Goal: Information Seeking & Learning: Learn about a topic

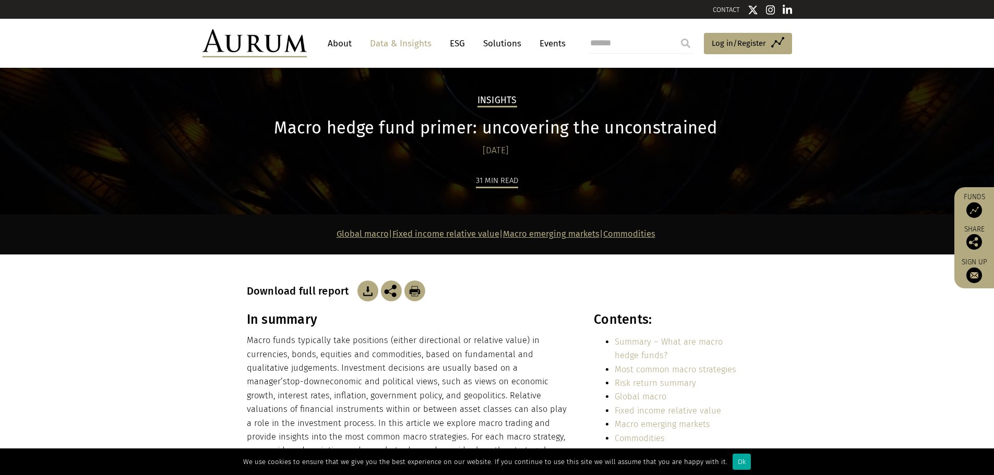
scroll to position [501, 0]
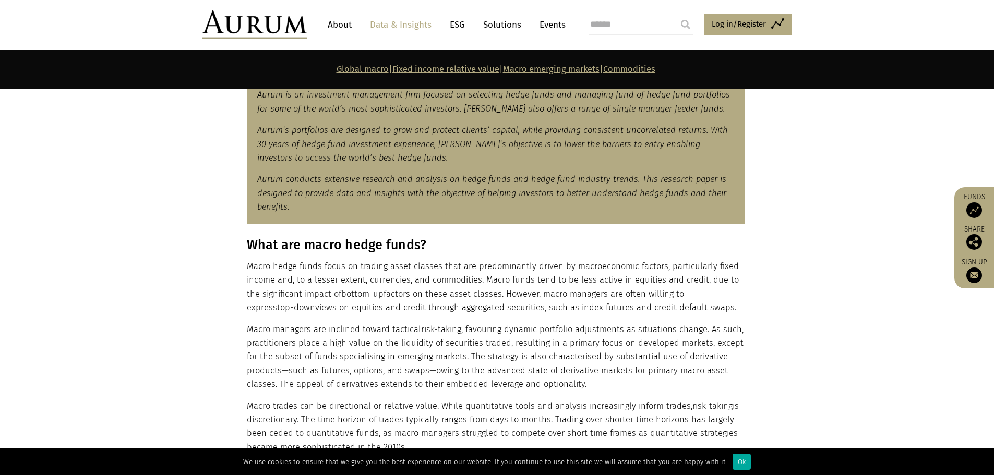
click at [355, 255] on div "What are macro hedge funds? Macro hedge funds focus on trading asset classes th…" at bounding box center [496, 345] width 498 height 217
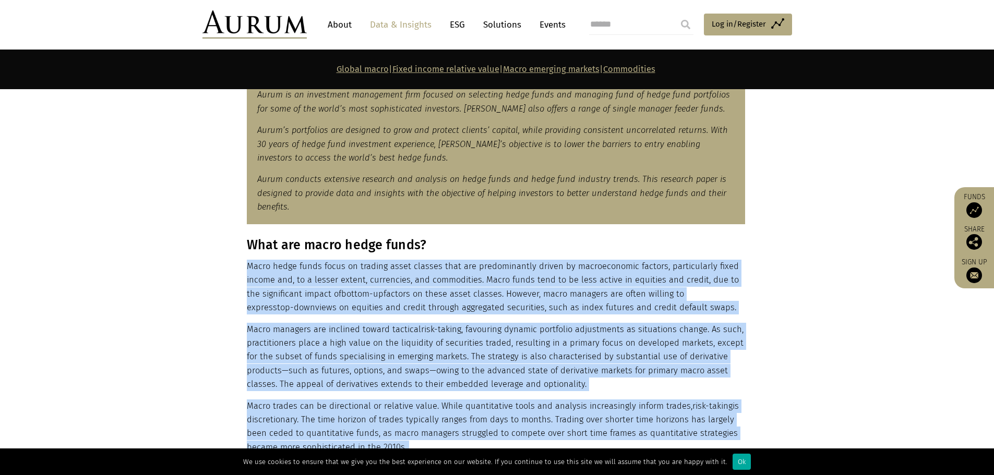
drag, startPoint x: 355, startPoint y: 255, endPoint x: 521, endPoint y: 402, distance: 221.8
click at [521, 402] on div "What are macro hedge funds? Macro hedge funds focus on trading asset classes th…" at bounding box center [496, 345] width 498 height 217
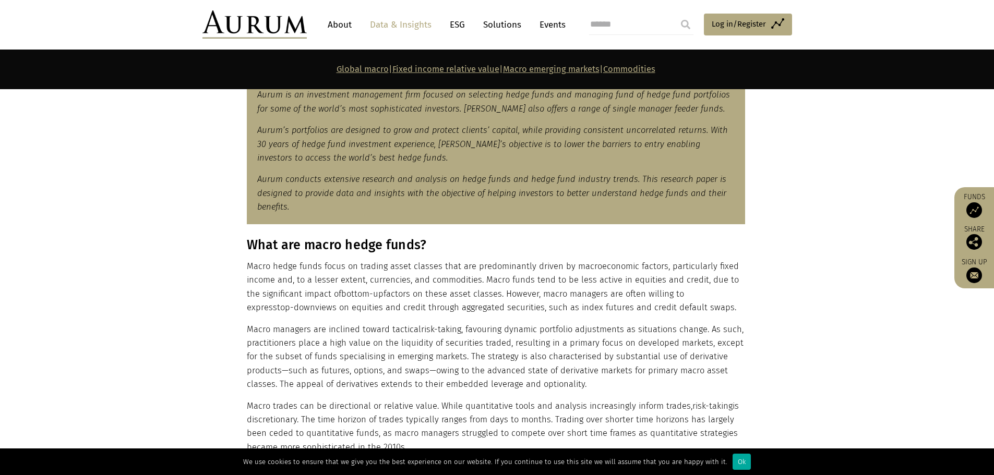
click at [116, 268] on section "What are macro hedge funds? Macro hedge funds focus on trading asset classes th…" at bounding box center [497, 358] width 994 height 243
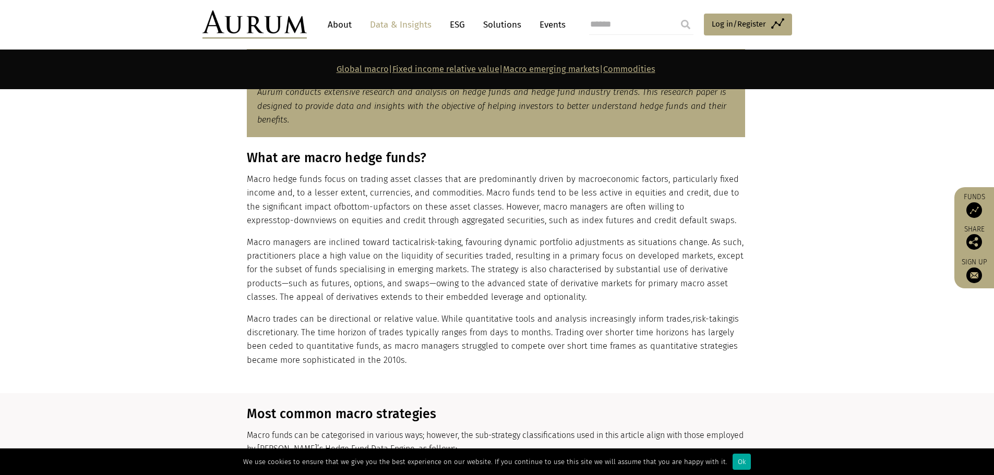
scroll to position [605, 0]
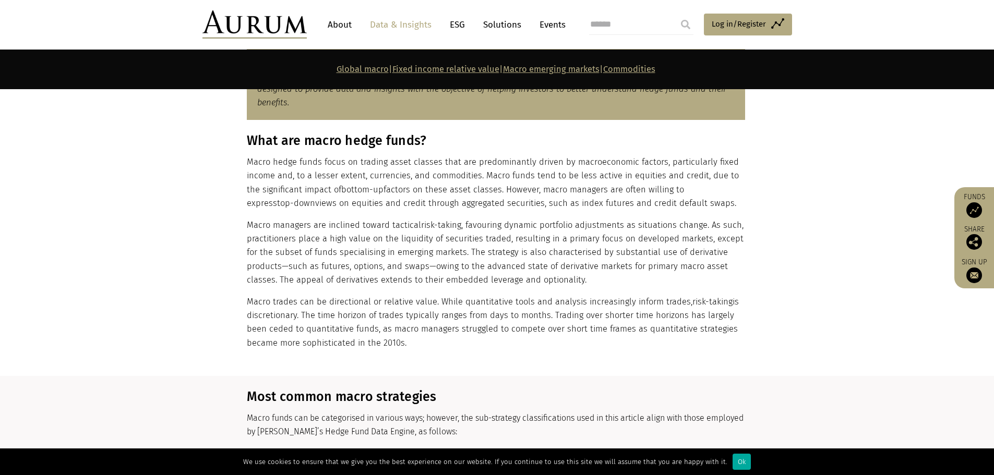
click at [263, 174] on p "Macro hedge funds focus on trading asset classes that are predominantly driven …" at bounding box center [496, 183] width 498 height 55
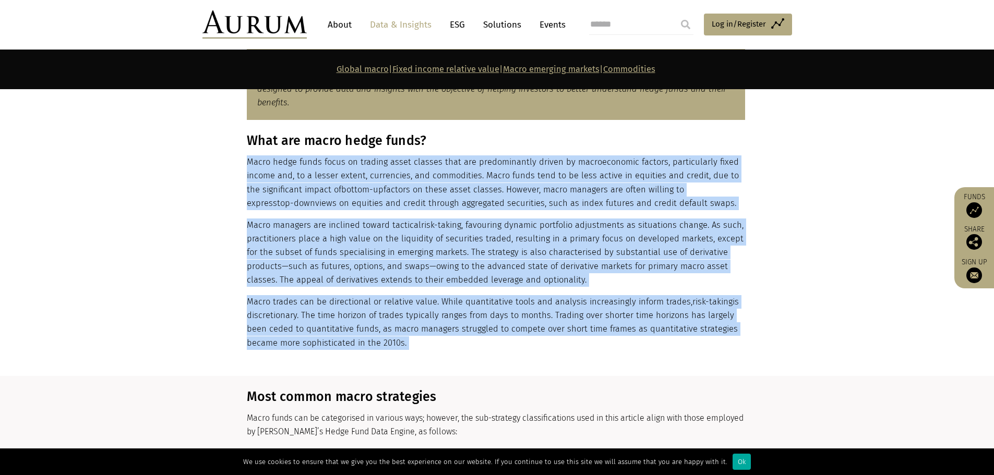
drag, startPoint x: 263, startPoint y: 174, endPoint x: 320, endPoint y: 318, distance: 154.6
click at [320, 318] on div "What are macro hedge funds? Macro hedge funds focus on trading asset classes th…" at bounding box center [496, 241] width 498 height 217
click at [320, 318] on p "Macro trades can be directional or relative value. While quantitative tools and…" at bounding box center [496, 322] width 498 height 55
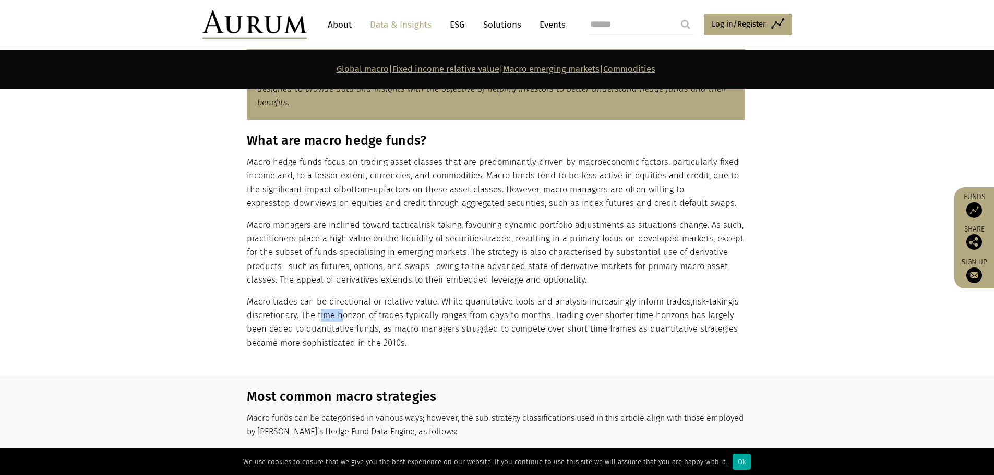
click at [320, 318] on p "Macro trades can be directional or relative value. While quantitative tools and…" at bounding box center [496, 322] width 498 height 55
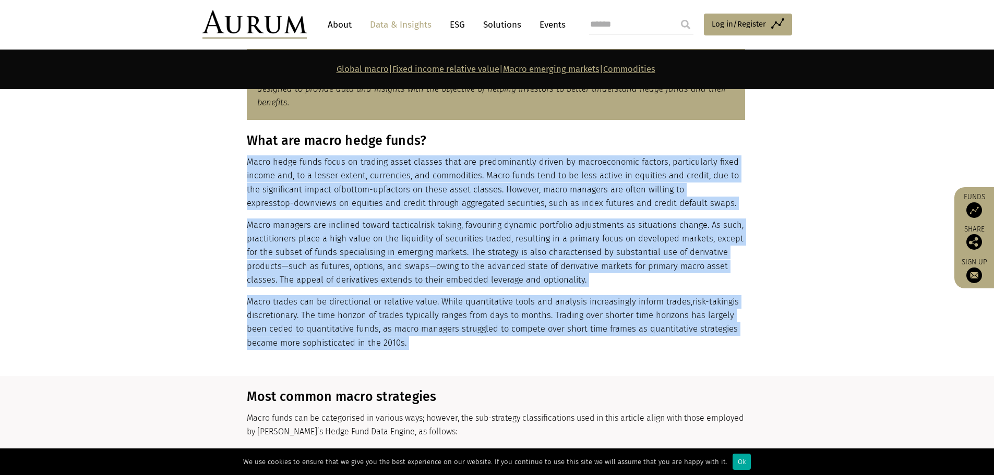
drag, startPoint x: 320, startPoint y: 318, endPoint x: 314, endPoint y: 208, distance: 110.3
click at [314, 208] on div "What are macro hedge funds? Macro hedge funds focus on trading asset classes th…" at bounding box center [496, 241] width 498 height 217
click at [336, 173] on p "Macro hedge funds focus on trading asset classes that are predominantly driven …" at bounding box center [496, 183] width 498 height 55
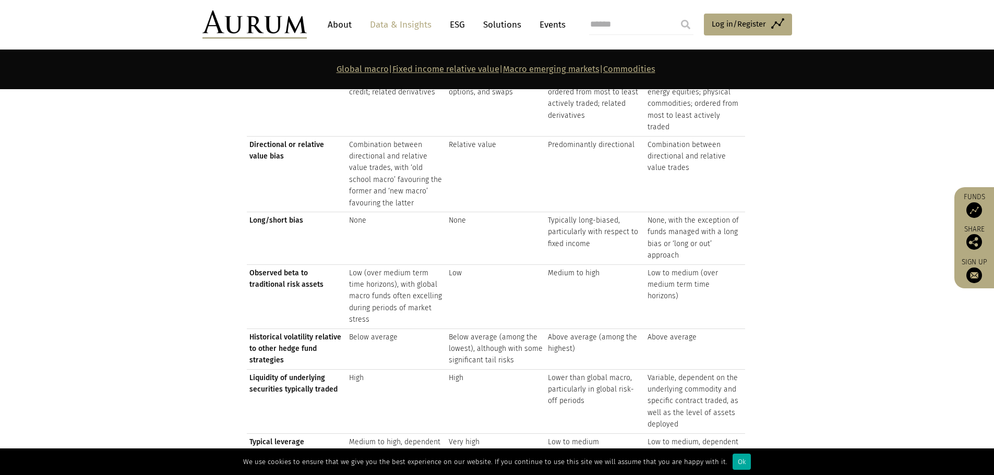
scroll to position [1284, 0]
